Goal: Task Accomplishment & Management: Manage account settings

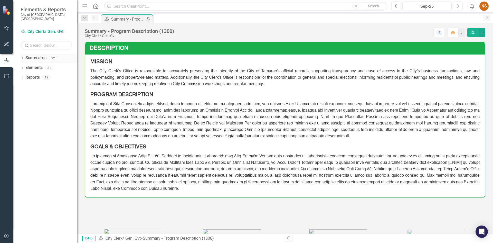
click at [23, 57] on icon "Dropdown" at bounding box center [23, 58] width 4 height 3
click at [26, 66] on icon "Dropdown" at bounding box center [25, 67] width 4 height 3
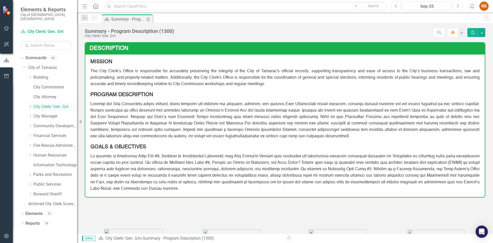
click at [32, 105] on icon "Dropdown" at bounding box center [30, 106] width 4 height 3
click at [46, 133] on link "Records Management Program" at bounding box center [57, 136] width 38 height 6
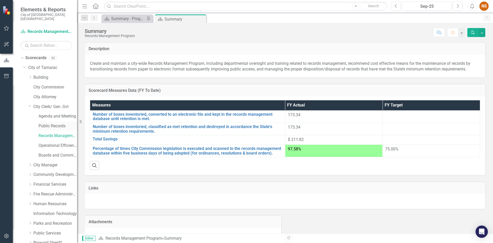
click at [63, 123] on link "Public Records" at bounding box center [57, 126] width 38 height 6
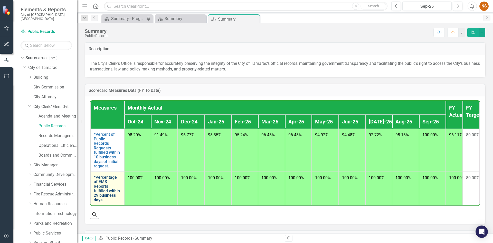
click at [103, 186] on link "*Percentage of EMS Reports fulfilled within 29 business days." at bounding box center [107, 188] width 27 height 27
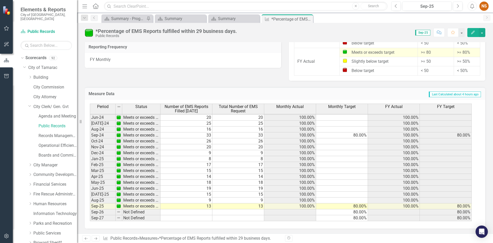
scroll to position [464, 0]
click at [46, 142] on link "Operational Efficiency" at bounding box center [57, 145] width 38 height 6
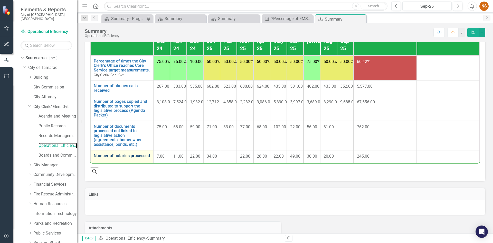
scroll to position [77, 0]
click at [107, 158] on link "Number of notaries processed" at bounding box center [122, 155] width 56 height 5
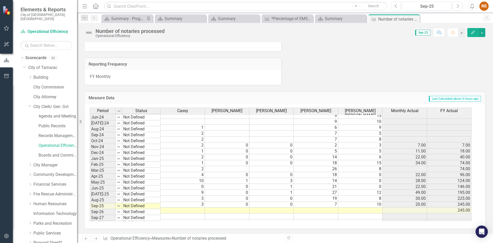
scroll to position [332, 0]
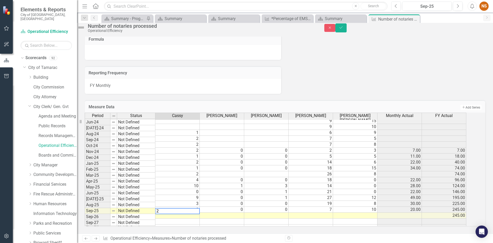
click at [235, 212] on td at bounding box center [222, 215] width 44 height 6
click at [273, 212] on td at bounding box center [266, 215] width 44 height 6
click at [85, 203] on div "Period Status [PERSON_NAME] [PERSON_NAME] [PERSON_NAME] [PERSON_NAME] Monthly A…" at bounding box center [85, 133] width 0 height 194
click at [365, 212] on td at bounding box center [355, 215] width 44 height 6
type textarea "14"
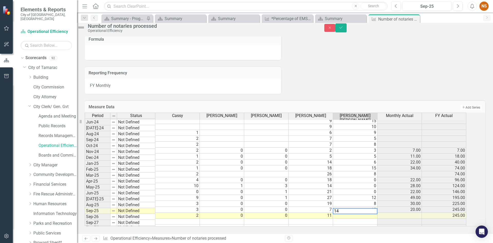
click at [85, 215] on div "Period Status [PERSON_NAME] [PERSON_NAME] [PERSON_NAME] [PERSON_NAME] Monthly A…" at bounding box center [85, 133] width 0 height 194
click at [346, 30] on button "Save" at bounding box center [340, 27] width 11 height 9
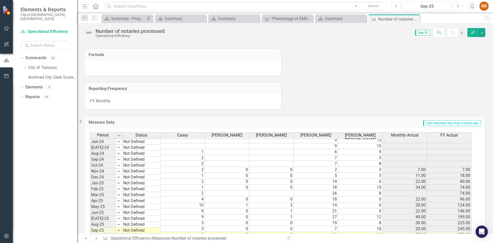
scroll to position [281, 0]
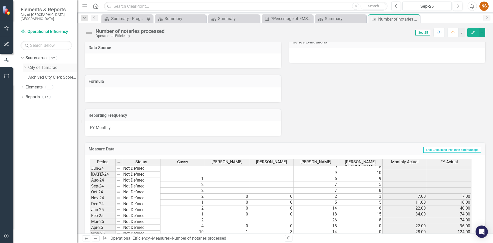
click at [25, 66] on icon "Dropdown" at bounding box center [25, 67] width 4 height 3
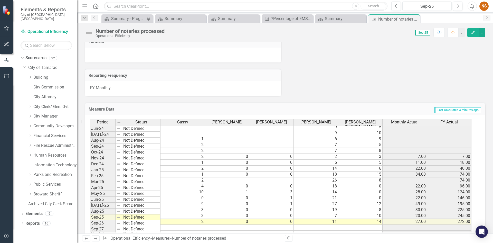
scroll to position [332, 0]
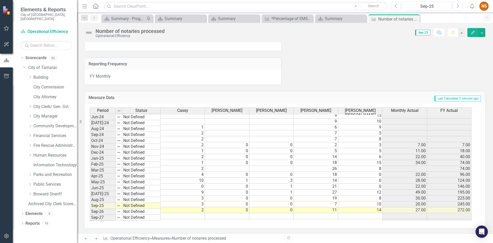
click at [32, 105] on icon "Dropdown" at bounding box center [30, 106] width 4 height 3
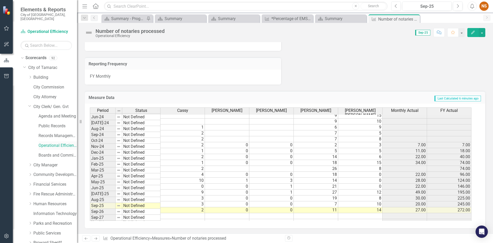
click at [46, 142] on link "Operational Efficiency" at bounding box center [57, 145] width 38 height 6
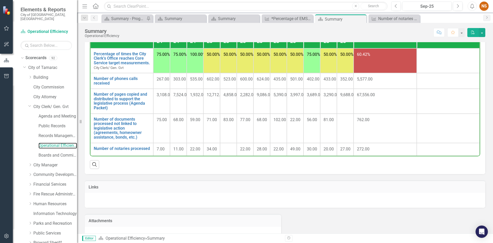
scroll to position [103, 0]
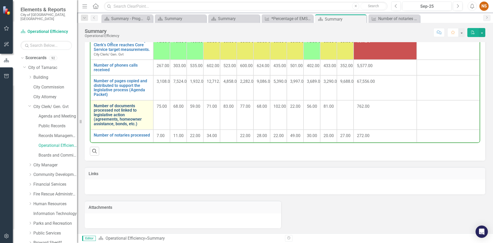
click at [108, 126] on link "Number of documents processed not linked to legislative action (agreements, hom…" at bounding box center [122, 114] width 56 height 23
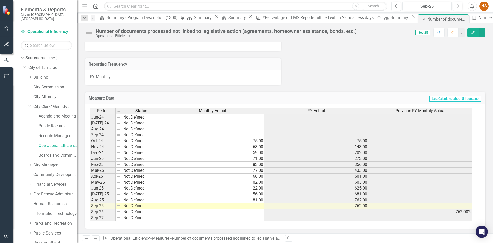
scroll to position [357, 0]
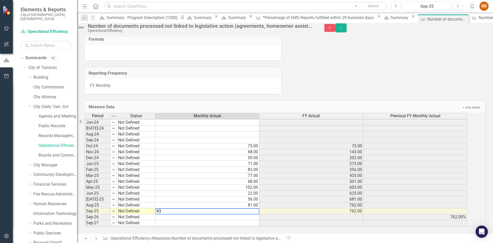
type textarea "93"
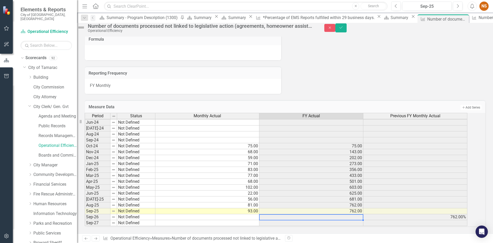
click at [314, 214] on td at bounding box center [311, 217] width 104 height 6
click at [304, 208] on td "762.00" at bounding box center [311, 211] width 104 height 6
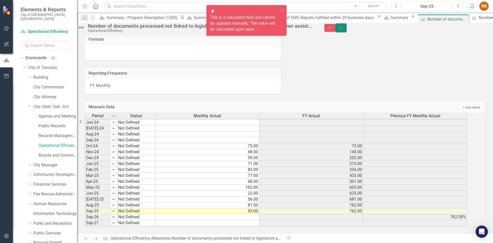
click at [343, 29] on icon "Save" at bounding box center [341, 28] width 5 height 4
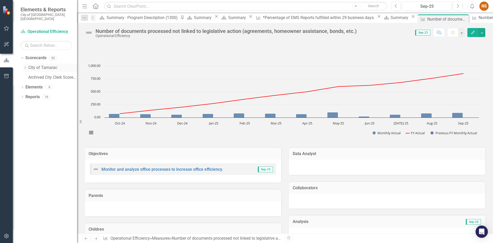
click at [27, 66] on icon "Dropdown" at bounding box center [25, 67] width 4 height 3
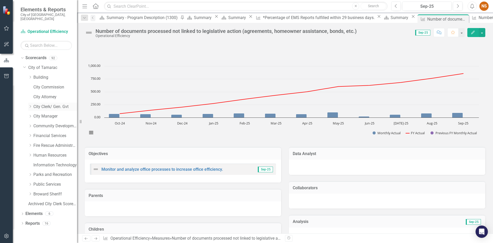
click at [31, 105] on icon "Dropdown" at bounding box center [30, 106] width 4 height 3
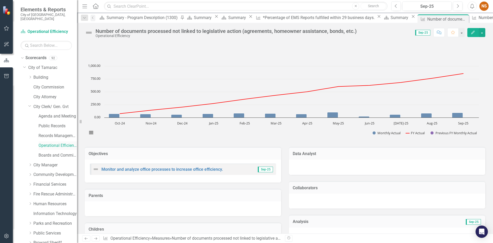
click at [50, 142] on link "Operational Efficiency" at bounding box center [57, 145] width 38 height 6
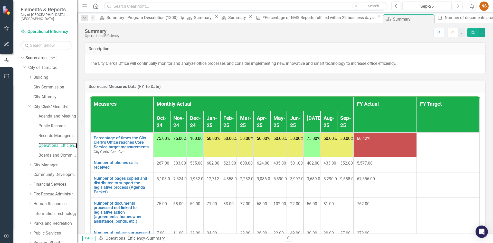
scroll to position [51, 0]
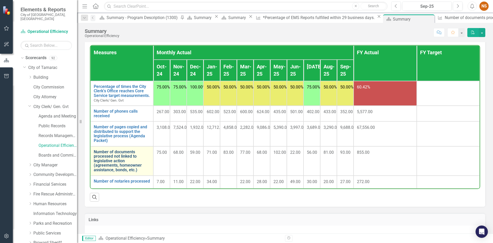
click at [101, 172] on link "Number of documents processed not linked to legislative action (agreements, hom…" at bounding box center [122, 160] width 56 height 23
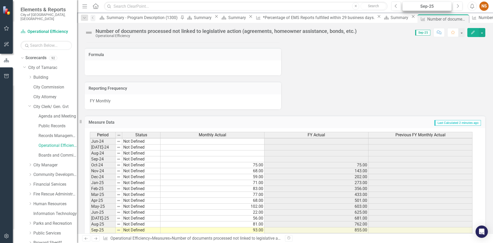
scroll to position [306, 0]
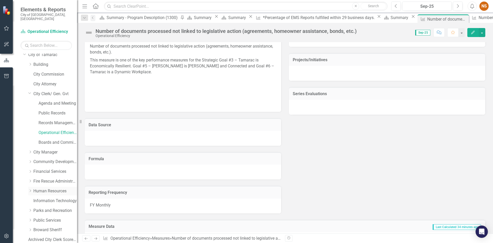
scroll to position [26, 0]
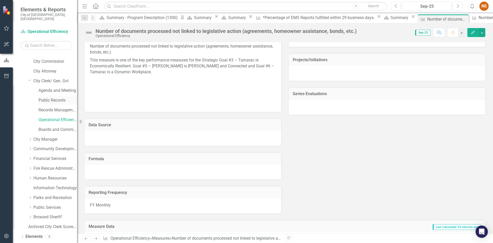
click at [54, 97] on link "Public Records" at bounding box center [57, 100] width 38 height 6
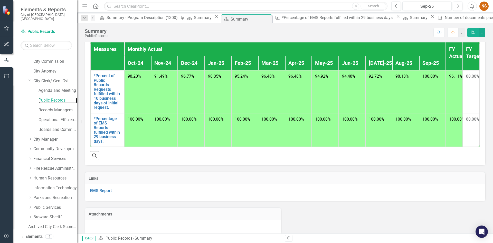
scroll to position [65, 0]
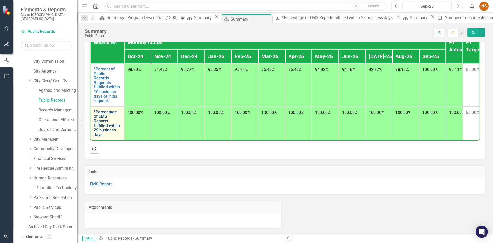
click at [101, 119] on link "*Percentage of EMS Reports fulfilled within 29 business days." at bounding box center [107, 123] width 27 height 27
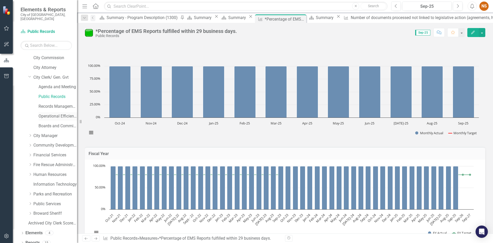
scroll to position [30, 0]
click at [445, 18] on div "Scorecard Summary - Program Description (1300) Pin Scorecard Summary Close Scor…" at bounding box center [366, 18] width 536 height 8
